Goal: Navigation & Orientation: Find specific page/section

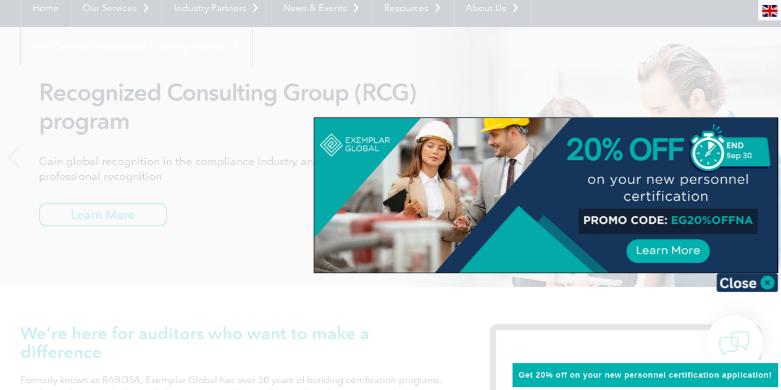
scroll to position [62, 0]
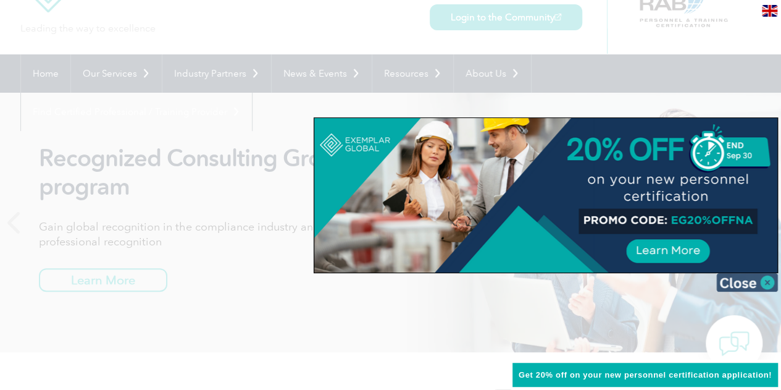
click at [765, 284] on img at bounding box center [747, 282] width 62 height 19
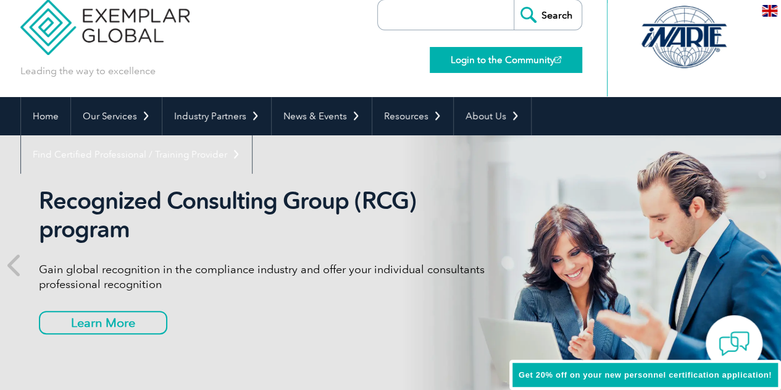
scroll to position [0, 0]
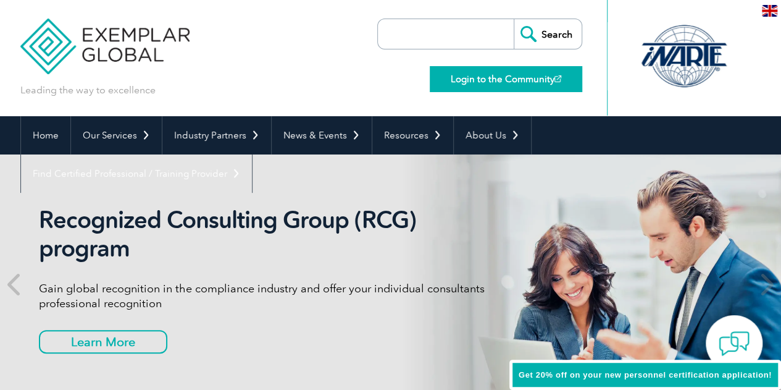
click at [485, 83] on link "Login to the Community" at bounding box center [506, 79] width 152 height 26
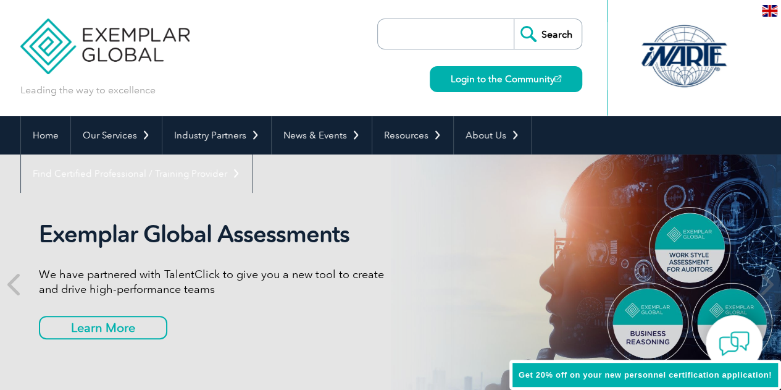
click at [679, 46] on div at bounding box center [683, 56] width 123 height 68
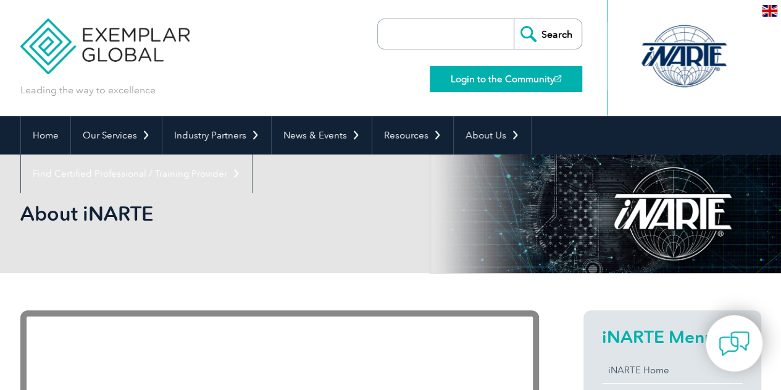
click at [512, 82] on link "Login to the Community" at bounding box center [506, 79] width 152 height 26
